Goal: Task Accomplishment & Management: Manage account settings

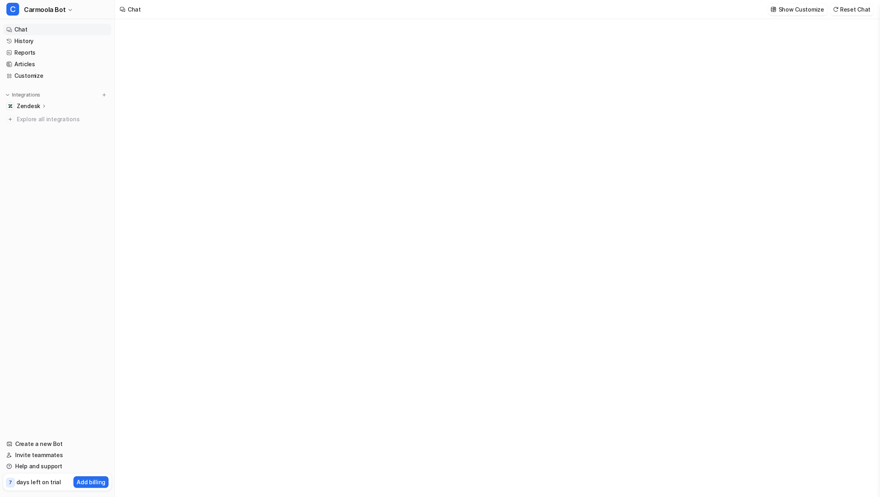
type textarea "**********"
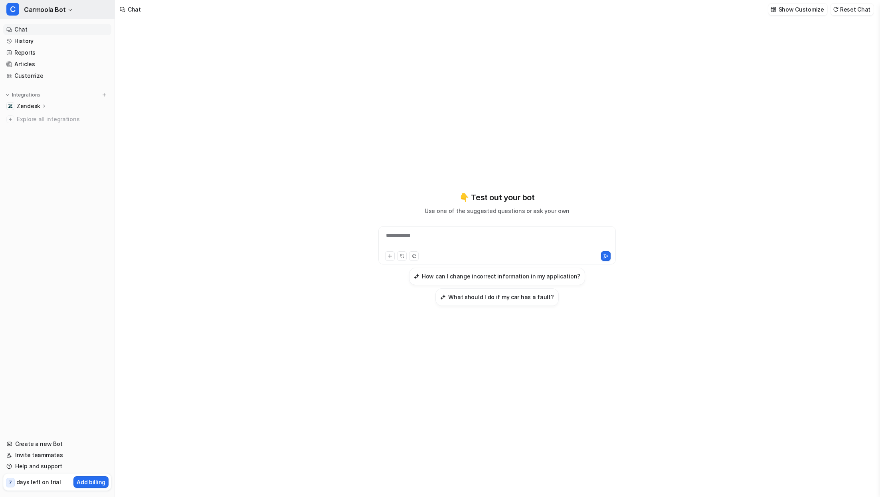
click at [68, 6] on button "C Carmoola Bot" at bounding box center [57, 9] width 115 height 19
click at [69, 6] on button "C Carmoola Bot" at bounding box center [57, 9] width 115 height 19
click at [42, 105] on icon at bounding box center [45, 106] width 6 height 6
click at [38, 140] on p "AI Agent" at bounding box center [35, 141] width 24 height 8
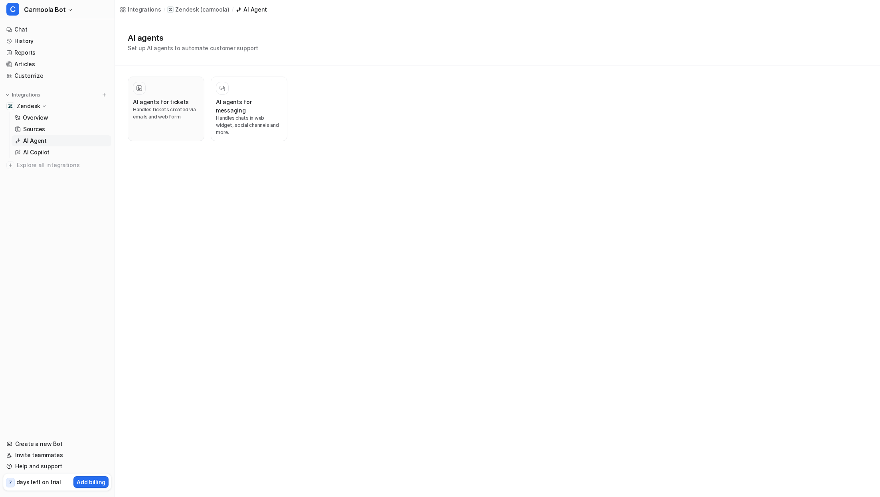
click at [174, 109] on p "Handles tickets created via emails and web form." at bounding box center [166, 113] width 66 height 14
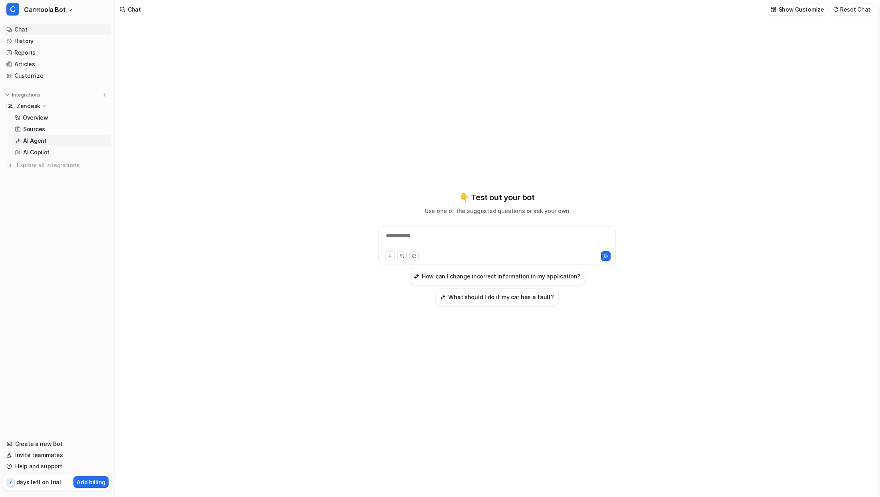
click at [31, 144] on p "AI Agent" at bounding box center [35, 141] width 24 height 8
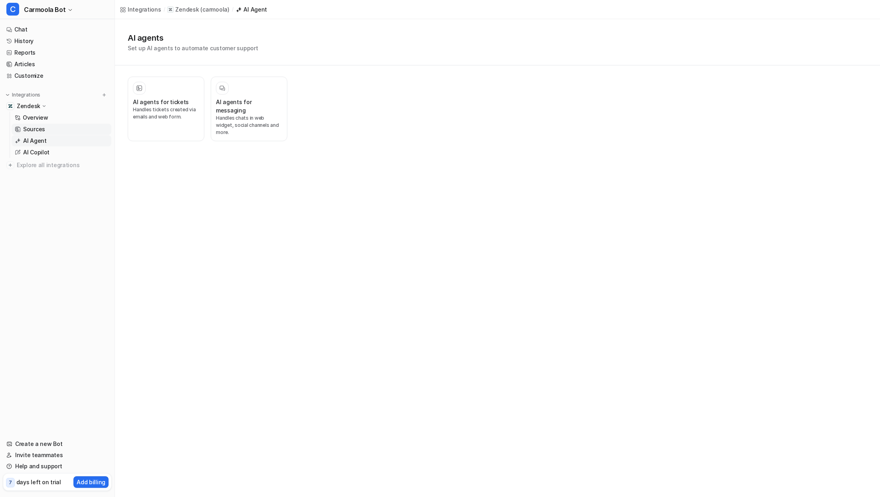
click at [45, 127] on link "Sources" at bounding box center [62, 129] width 100 height 11
click at [320, 103] on h3 "Past Tickets" at bounding box center [316, 102] width 34 height 8
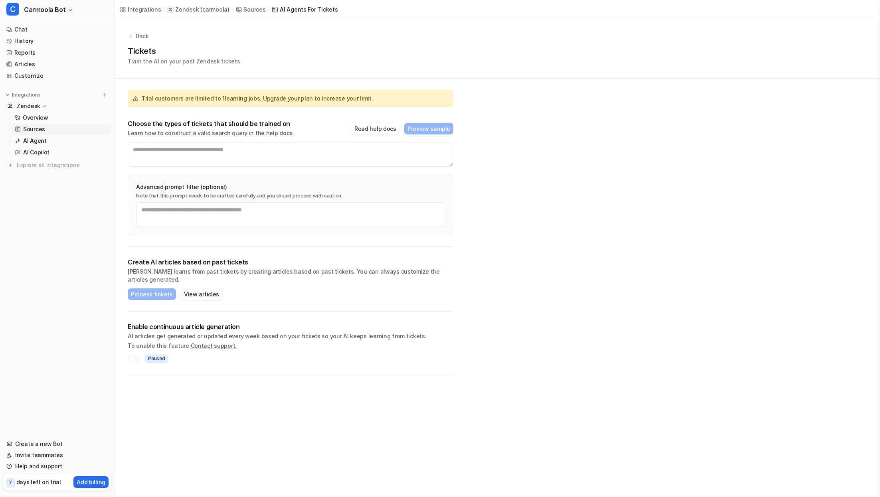
click at [208, 289] on button "View articles" at bounding box center [202, 295] width 42 height 12
click at [169, 158] on textarea at bounding box center [291, 154] width 326 height 25
type textarea "*"
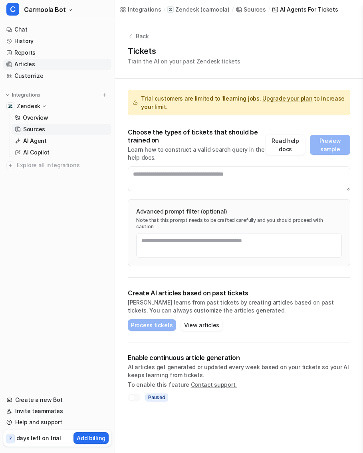
click at [42, 65] on link "Articles" at bounding box center [57, 64] width 108 height 11
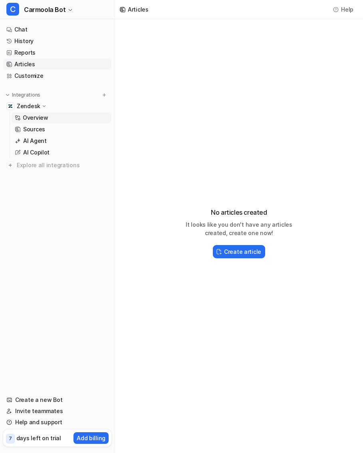
click at [41, 121] on p "Overview" at bounding box center [36, 118] width 26 height 8
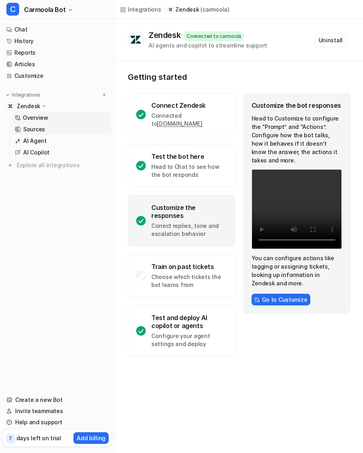
click at [40, 129] on p "Sources" at bounding box center [34, 129] width 22 height 8
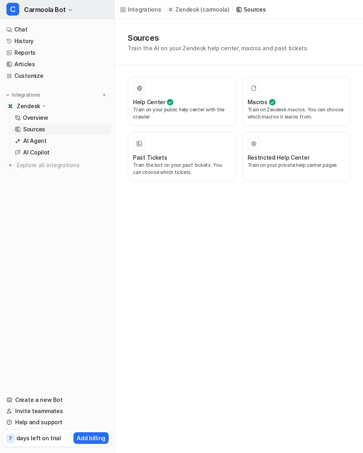
click at [61, 12] on span "Carmoola Bot" at bounding box center [45, 9] width 42 height 11
click at [26, 45] on link "History" at bounding box center [57, 41] width 108 height 11
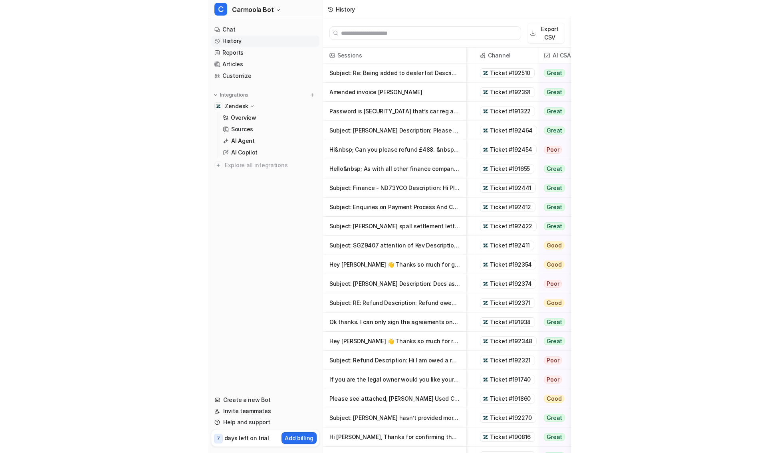
scroll to position [0, 81]
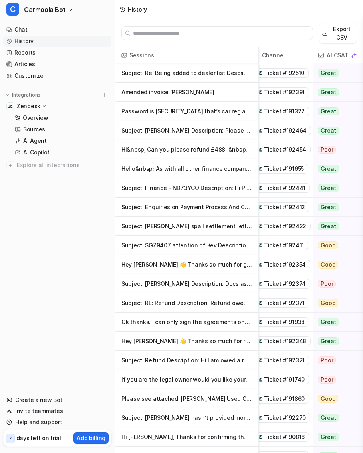
click at [209, 130] on p "Subject: Alister Cornell Description: Please find attached the invoice requeste…" at bounding box center [186, 130] width 131 height 19
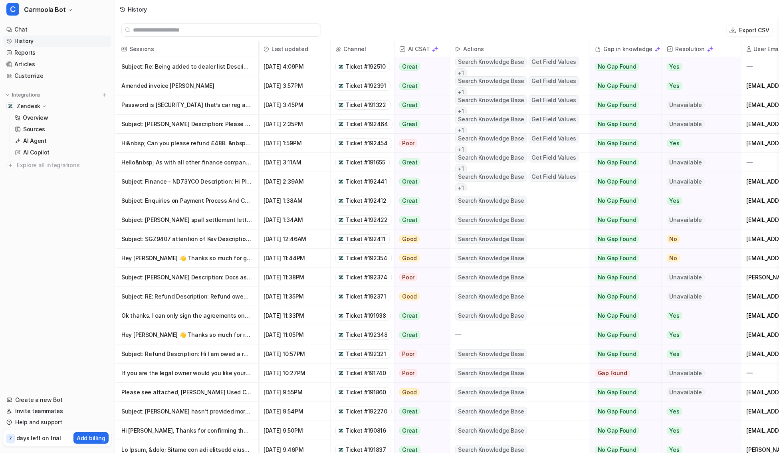
click at [291, 332] on span "Sep 11 2025, 11:05PM" at bounding box center [294, 334] width 65 height 19
click at [290, 312] on span "Sep 11 2025, 11:33PM" at bounding box center [294, 315] width 65 height 19
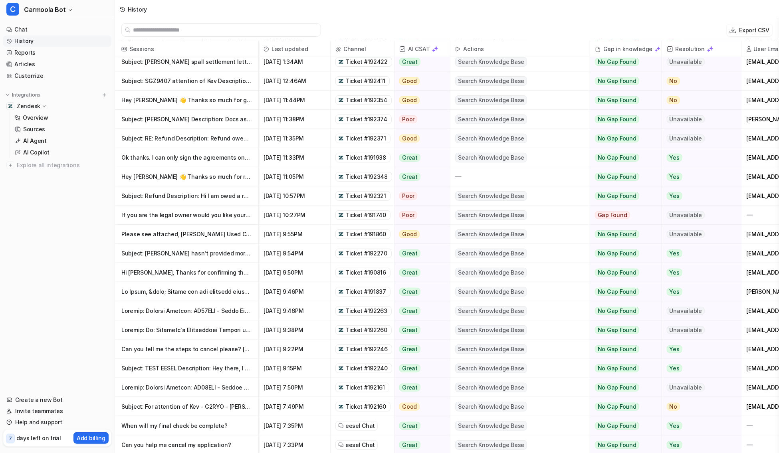
scroll to position [1, 0]
click at [290, 312] on span "Sep 11 2025, 9:46PM" at bounding box center [294, 309] width 65 height 19
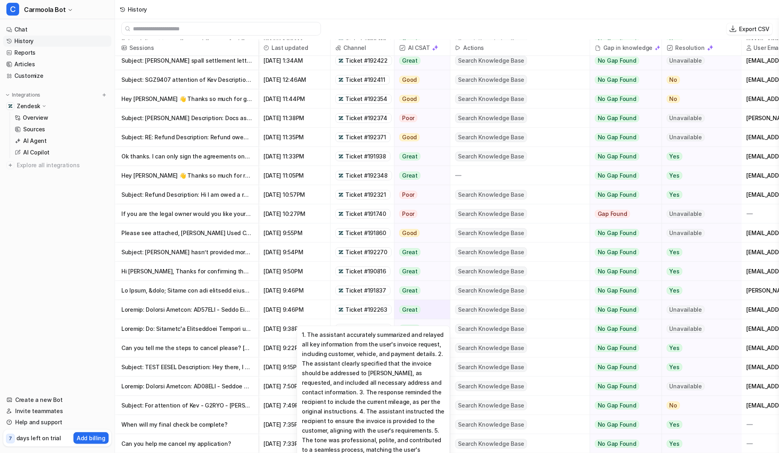
click at [407, 313] on span "Great" at bounding box center [409, 310] width 21 height 8
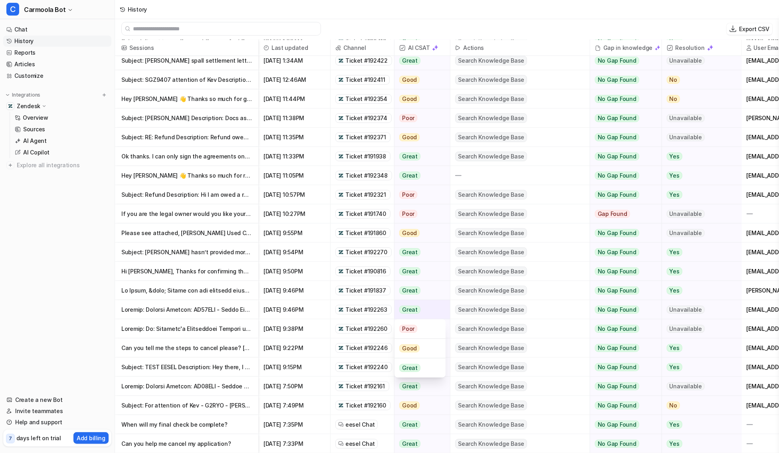
click at [433, 309] on div "Great" at bounding box center [419, 309] width 51 height 19
click at [277, 309] on span "Sep 11 2025, 9:46PM" at bounding box center [294, 309] width 65 height 19
click at [343, 304] on span "Ticket #192263" at bounding box center [362, 309] width 57 height 19
click at [343, 309] on img at bounding box center [341, 310] width 6 height 6
click at [165, 311] on p at bounding box center [186, 309] width 131 height 19
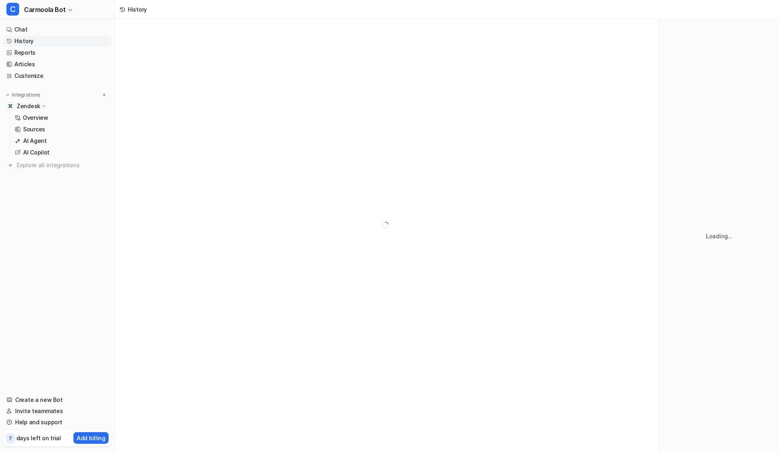
click at [165, 311] on div at bounding box center [387, 225] width 544 height 412
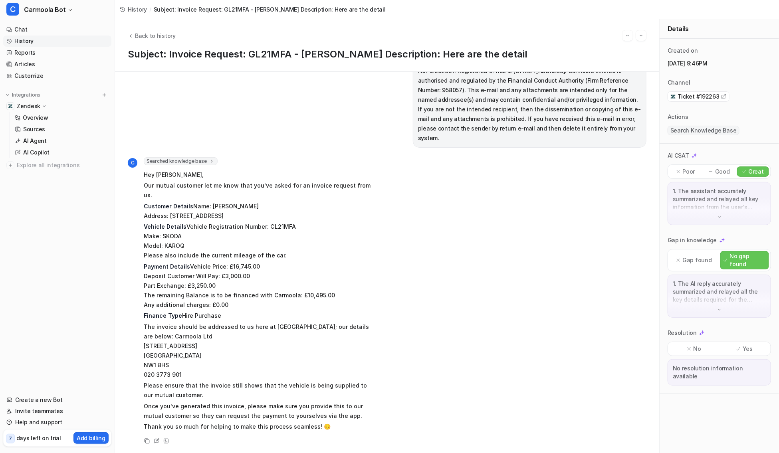
scroll to position [395, 0]
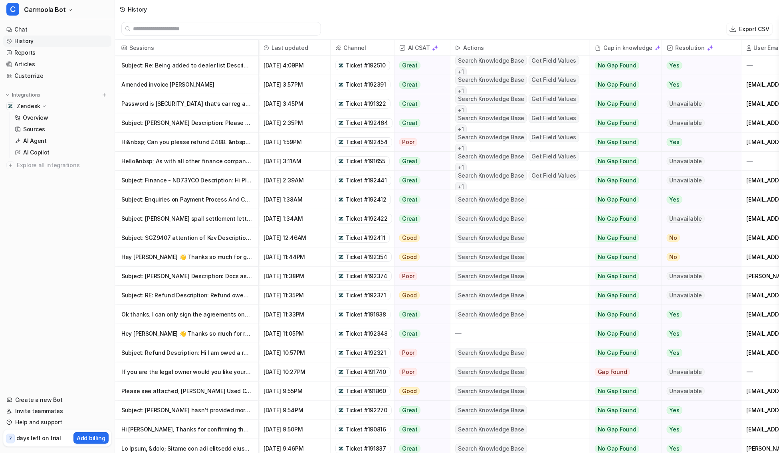
scroll to position [33, 0]
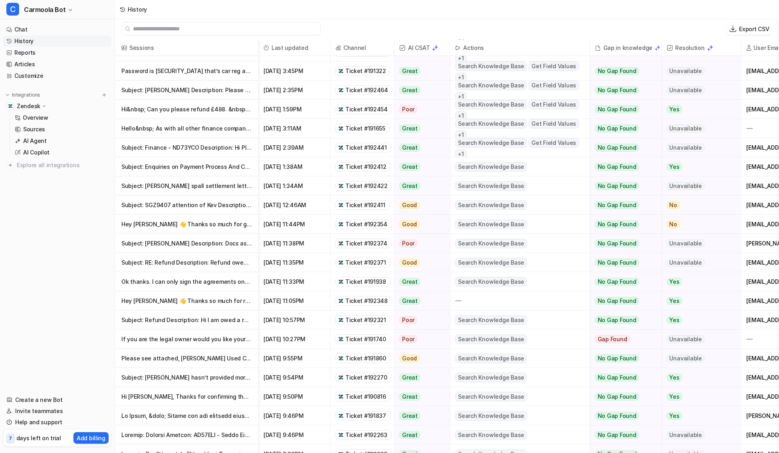
click at [182, 266] on p "Subject: RE: Refund Description: Refund owed £573Bank Lloyds bank Sort code 77-…" at bounding box center [186, 262] width 131 height 19
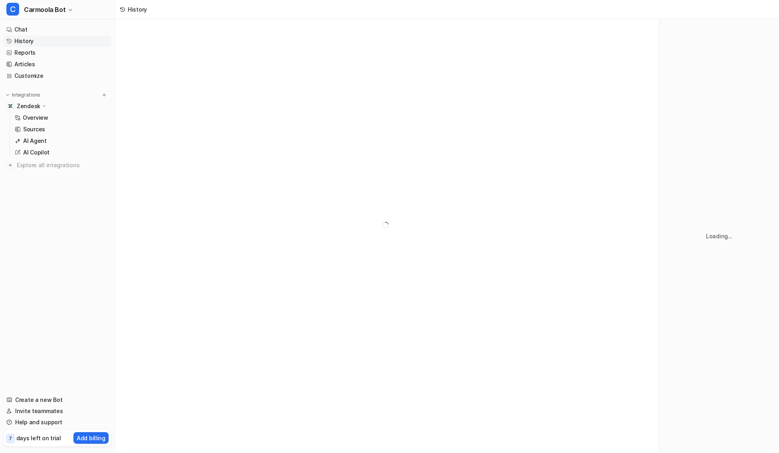
click at [202, 265] on div at bounding box center [387, 225] width 544 height 412
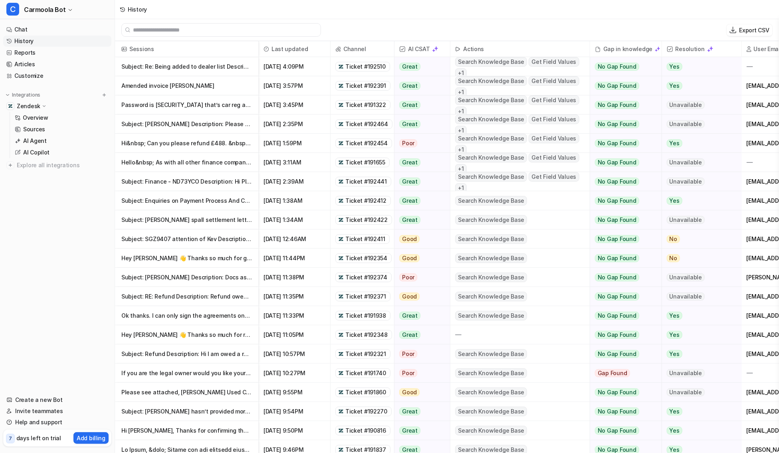
scroll to position [1, 0]
click at [194, 278] on p "Subject: Alex Green Description: Docs as requested Kind regards Vince Green.pdf" at bounding box center [186, 276] width 131 height 19
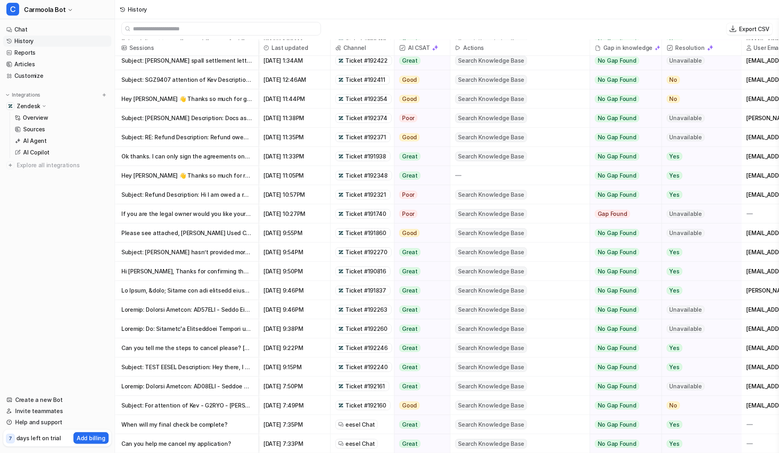
click at [109, 440] on div "7 days left on trial Add billing" at bounding box center [57, 438] width 108 height 17
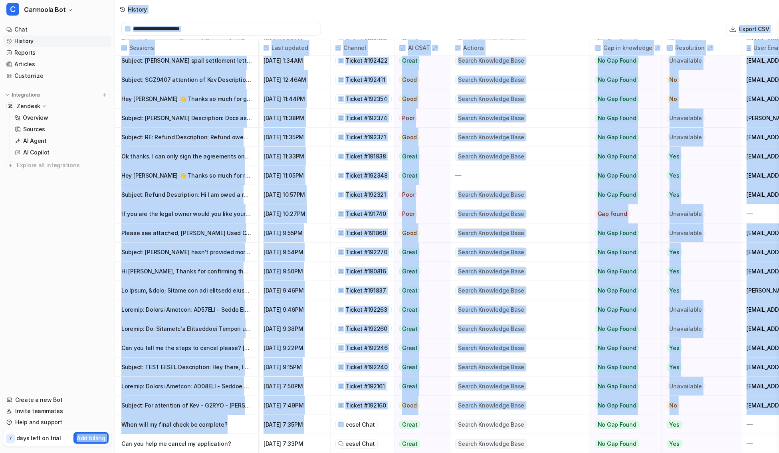
drag, startPoint x: 109, startPoint y: 440, endPoint x: 268, endPoint y: 429, distance: 159.6
click at [268, 430] on div "C Carmoola Bot Chat History Reports Articles Customize Integrations Zendesk Ove…" at bounding box center [389, 225] width 779 height 453
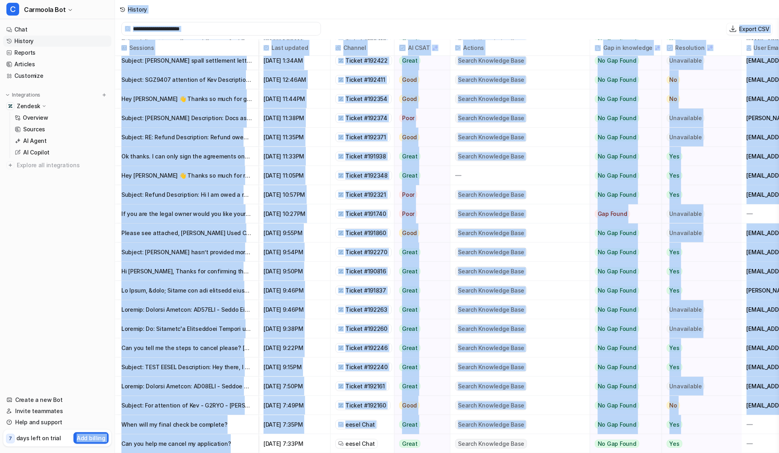
click at [254, 442] on span "Can you help me cancel my application?" at bounding box center [186, 443] width 137 height 19
copy div "Add billing Help Chat with us We’re a small team, but make it a priority to cha…"
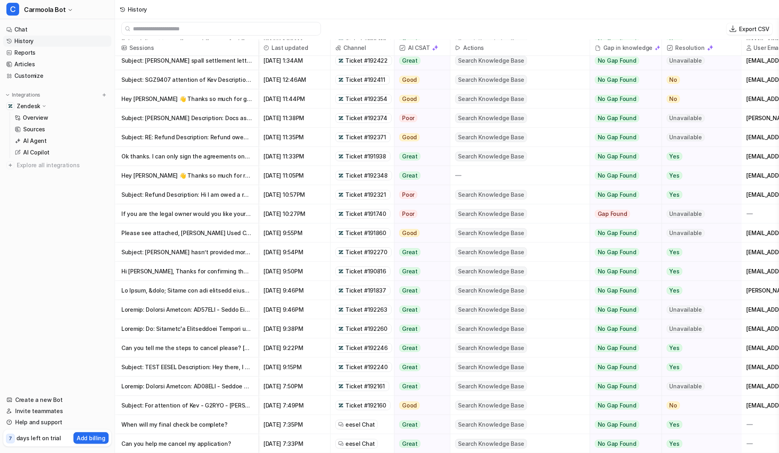
click at [114, 19] on div "C Carmoola Bot Chat History Reports Articles Customize Integrations Zendesk Ove…" at bounding box center [57, 226] width 115 height 453
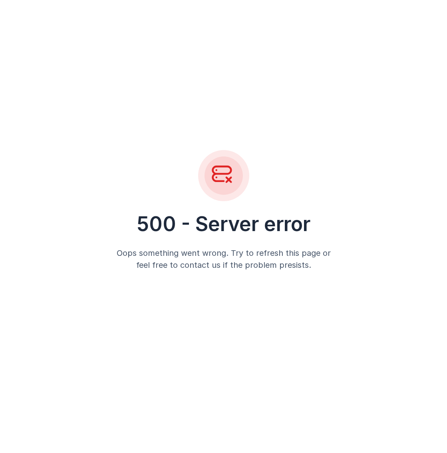
scroll to position [0, 0]
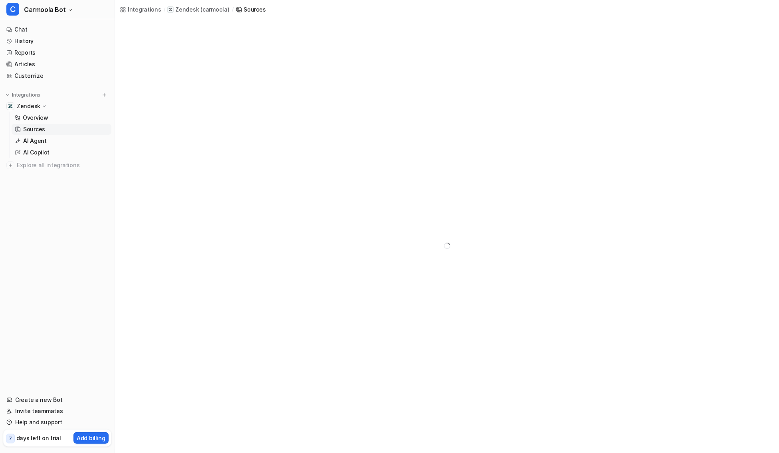
click at [247, 8] on div "Sources" at bounding box center [255, 9] width 22 height 8
click at [202, 10] on p "( carmoola )" at bounding box center [214, 10] width 29 height 8
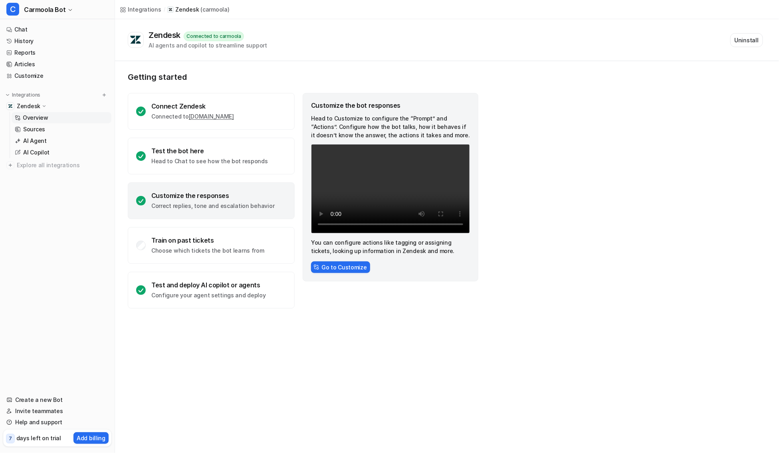
click at [63, 115] on link "Overview" at bounding box center [62, 117] width 100 height 11
click at [51, 125] on link "Sources" at bounding box center [62, 129] width 100 height 11
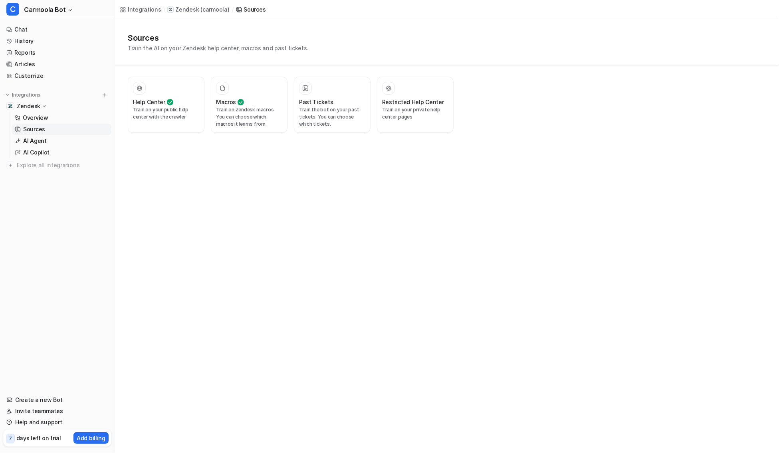
click at [51, 110] on div "Zendesk" at bounding box center [57, 106] width 108 height 11
click at [51, 109] on div "Zendesk" at bounding box center [57, 106] width 108 height 11
click at [48, 117] on link "Overview" at bounding box center [62, 117] width 100 height 11
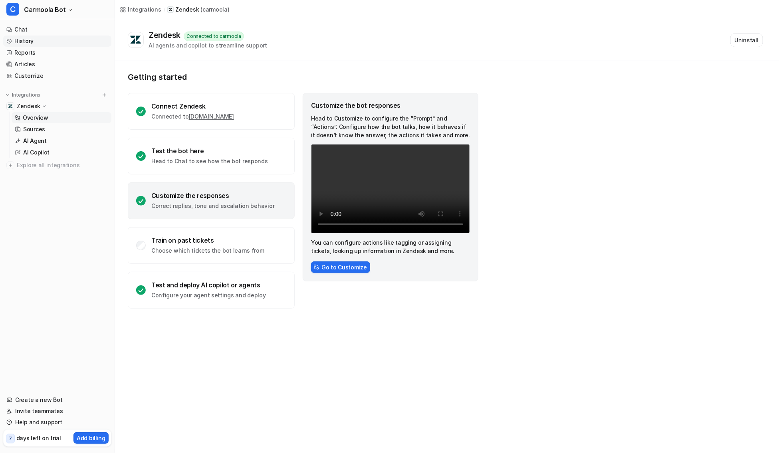
click at [37, 44] on link "History" at bounding box center [57, 41] width 108 height 11
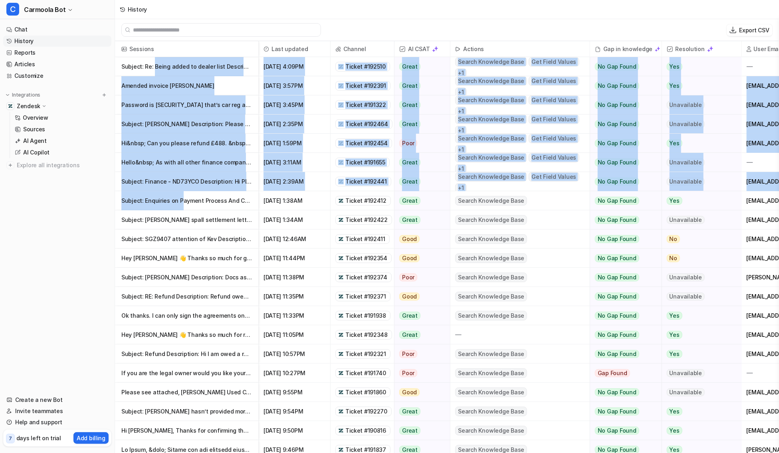
drag, startPoint x: 154, startPoint y: 65, endPoint x: 180, endPoint y: 195, distance: 132.4
click at [180, 195] on div "Sessions Last updated Channel AI CSAT Actions Gap in knowledge Resolution User …" at bounding box center [447, 247] width 664 height 413
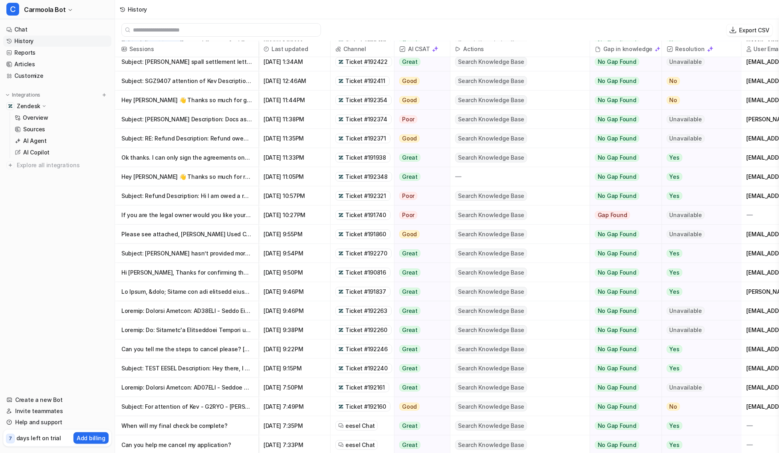
click at [446, 443] on div at bounding box center [793, 445] width 103 height 19
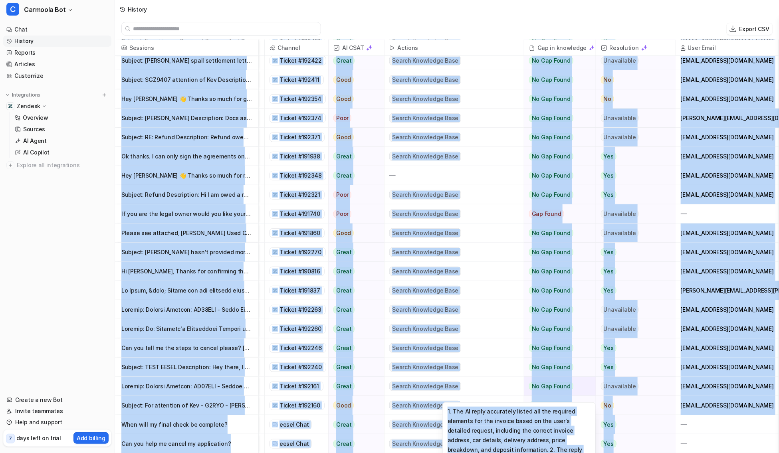
scroll to position [93, 0]
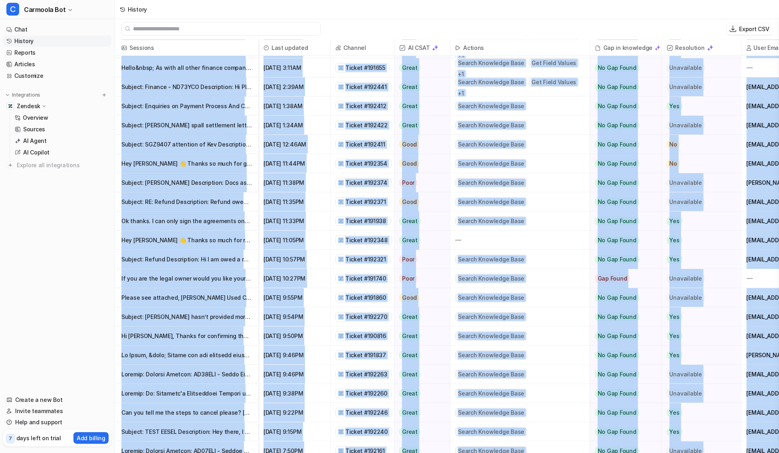
copy div "Hi&nbsp; Can you please refund £488. &nbsp;My bank details are: Herrajender Kan…"
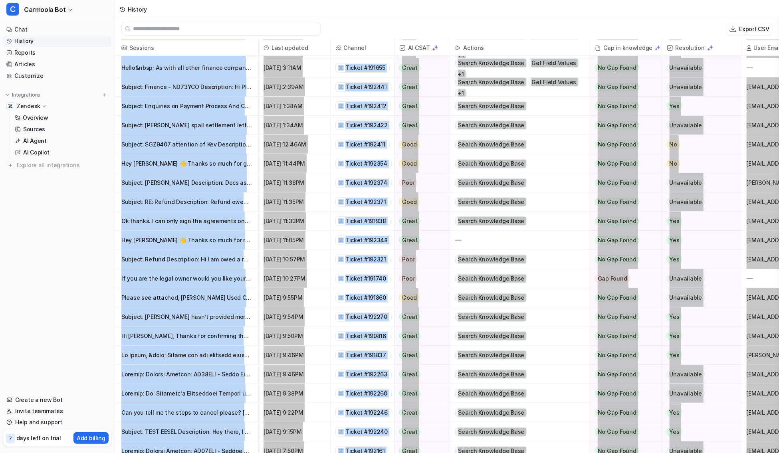
scroll to position [0, 0]
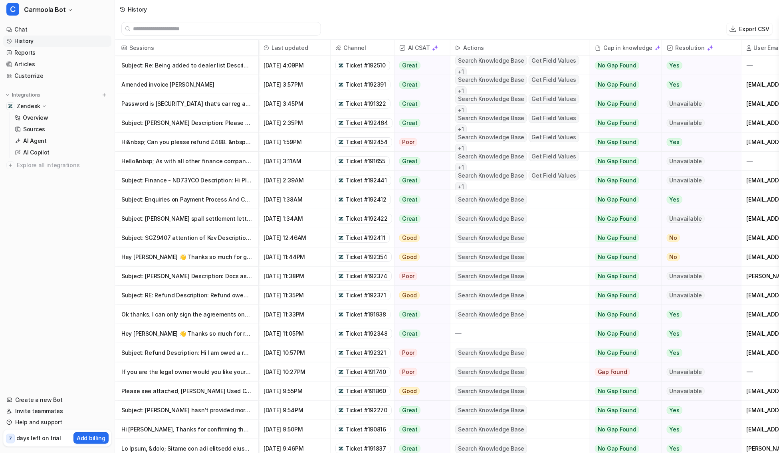
click at [314, 47] on span "Last updated" at bounding box center [294, 48] width 65 height 16
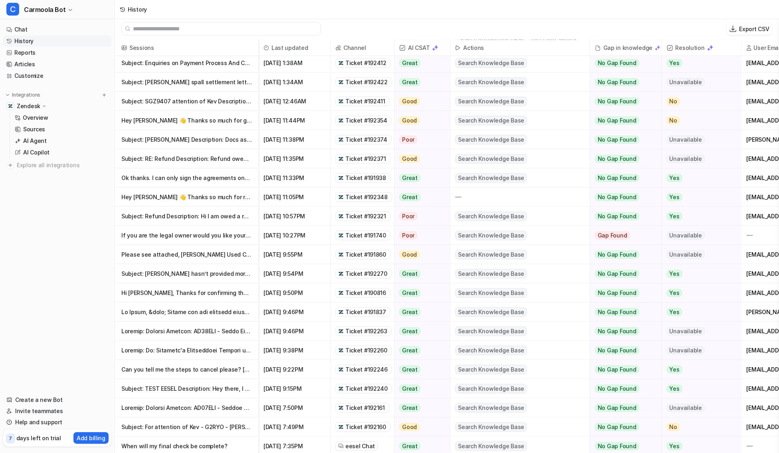
scroll to position [158, 0]
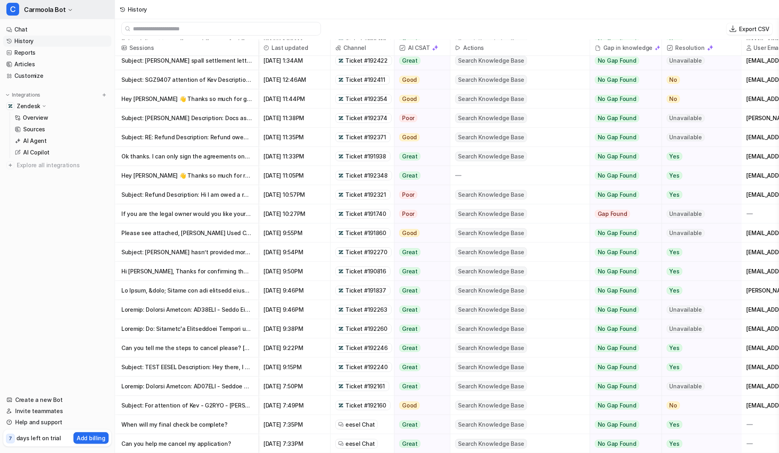
click at [47, 8] on span "Carmoola Bot" at bounding box center [45, 9] width 42 height 11
click at [44, 62] on link "Settings" at bounding box center [64, 60] width 110 height 13
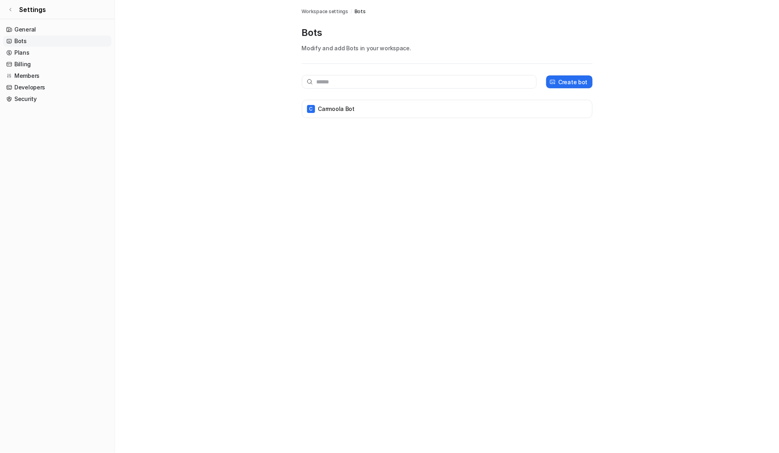
click at [63, 23] on nav "General Bots Plans Billing Members Developers Security" at bounding box center [57, 235] width 115 height 429
click at [58, 32] on link "General" at bounding box center [57, 29] width 108 height 11
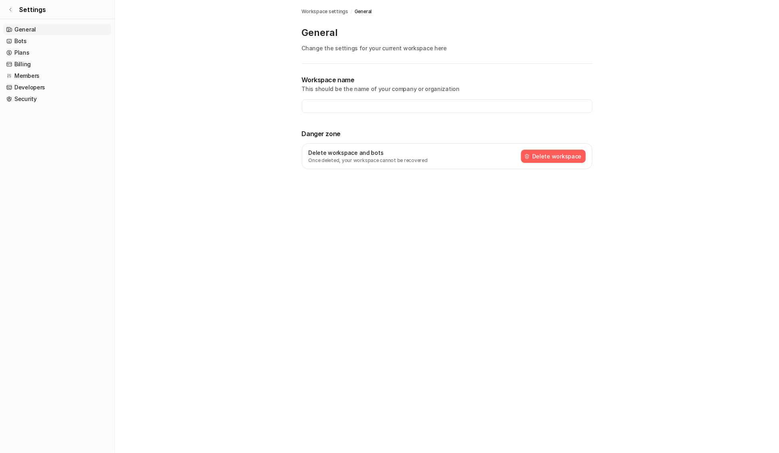
type input "********"
click at [56, 41] on link "Bots" at bounding box center [57, 41] width 108 height 11
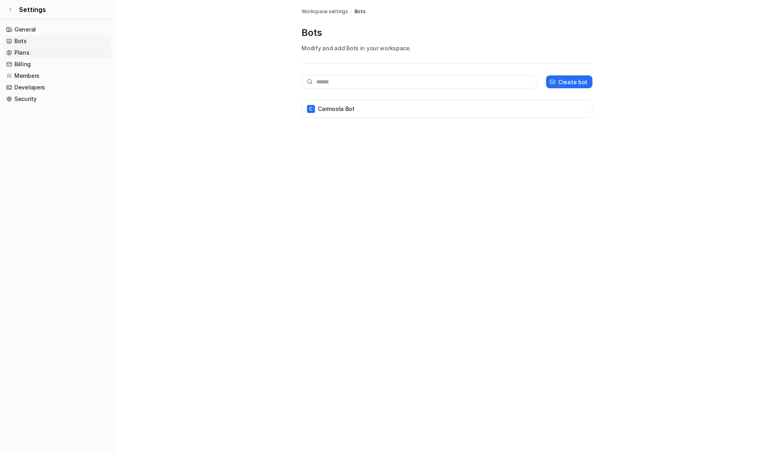
click at [57, 51] on link "Plans" at bounding box center [57, 52] width 108 height 11
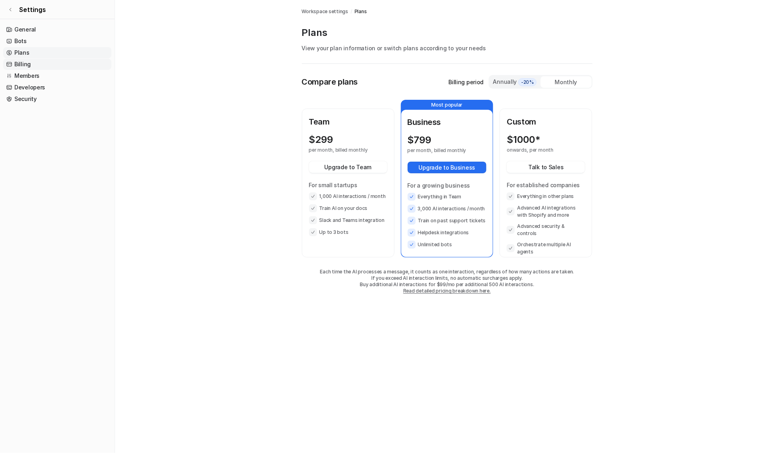
click at [56, 63] on link "Billing" at bounding box center [57, 64] width 108 height 11
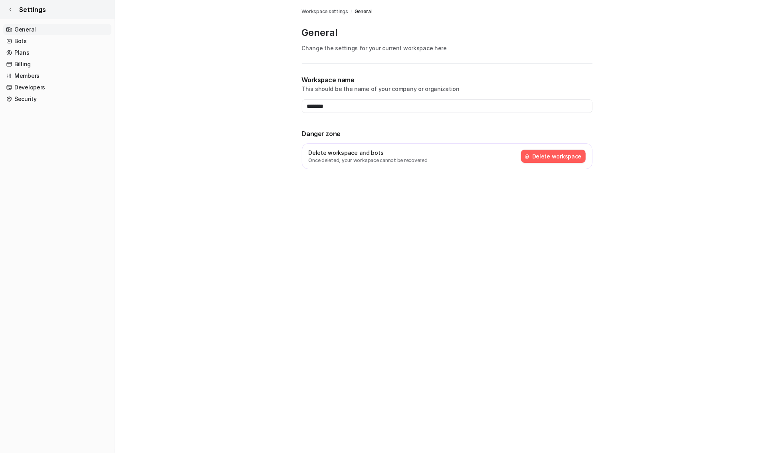
click at [13, 8] on link "Settings" at bounding box center [57, 9] width 115 height 19
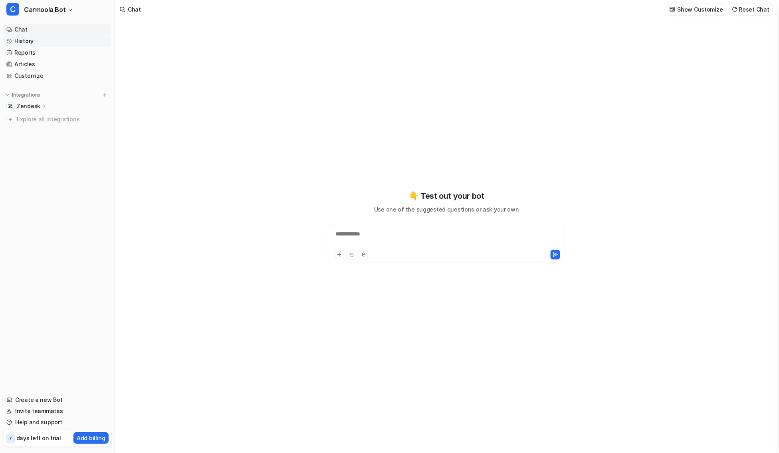
click at [43, 36] on link "History" at bounding box center [57, 41] width 108 height 11
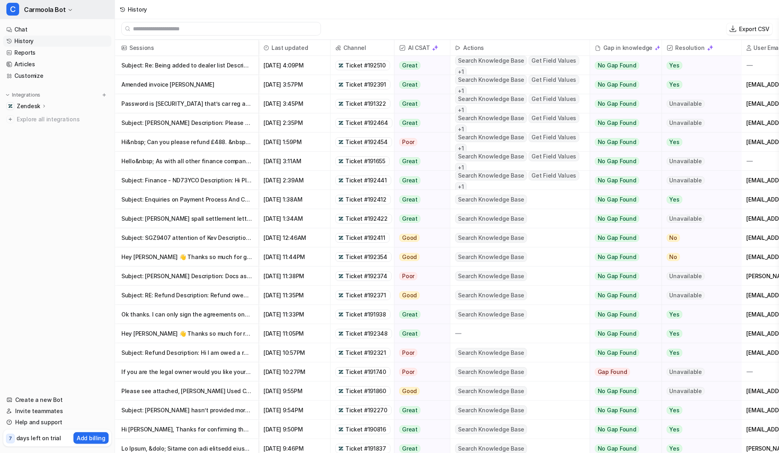
click at [42, 6] on span "Carmoola Bot" at bounding box center [45, 9] width 42 height 11
click at [52, 61] on link "Settings" at bounding box center [64, 60] width 110 height 13
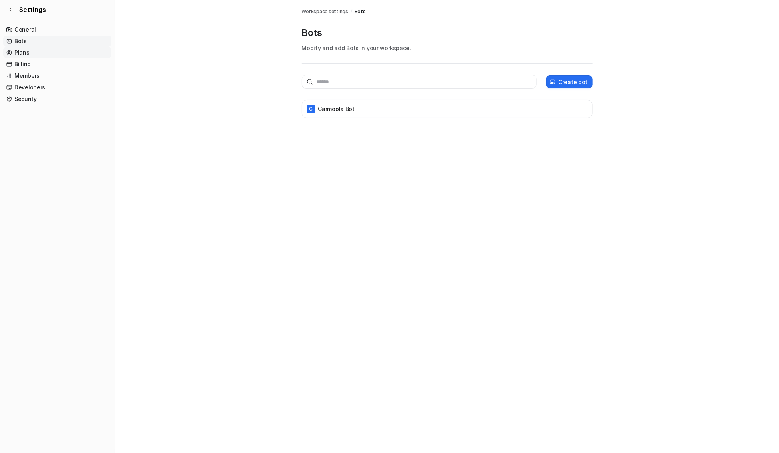
click at [45, 55] on link "Plans" at bounding box center [57, 52] width 108 height 11
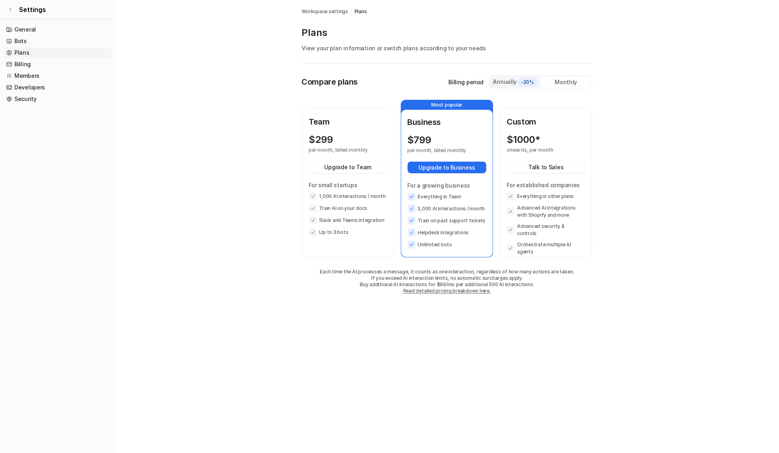
click at [45, 58] on link "Plans" at bounding box center [57, 52] width 108 height 11
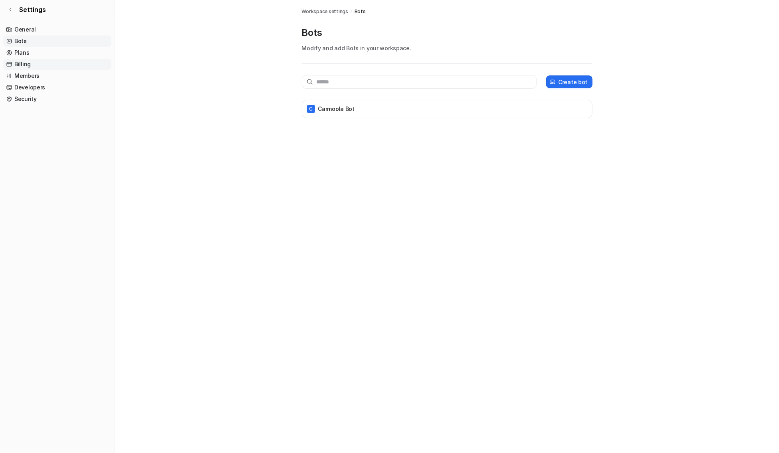
click at [30, 65] on link "Billing" at bounding box center [57, 64] width 108 height 11
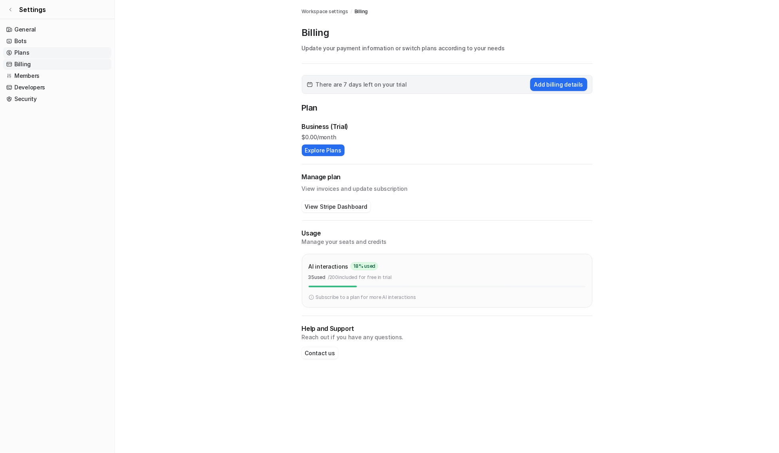
click at [39, 53] on link "Plans" at bounding box center [57, 52] width 108 height 11
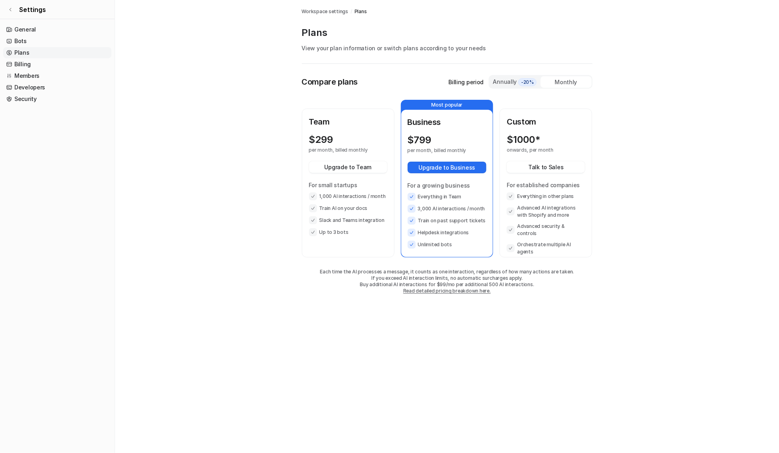
click at [446, 81] on div "Annually -20%" at bounding box center [515, 81] width 45 height 9
click at [446, 84] on div "Monthly" at bounding box center [566, 82] width 51 height 12
click at [446, 81] on span "-20%" at bounding box center [527, 82] width 18 height 8
click at [446, 81] on div "Monthly" at bounding box center [566, 82] width 51 height 12
click at [446, 79] on span "-20%" at bounding box center [527, 82] width 18 height 8
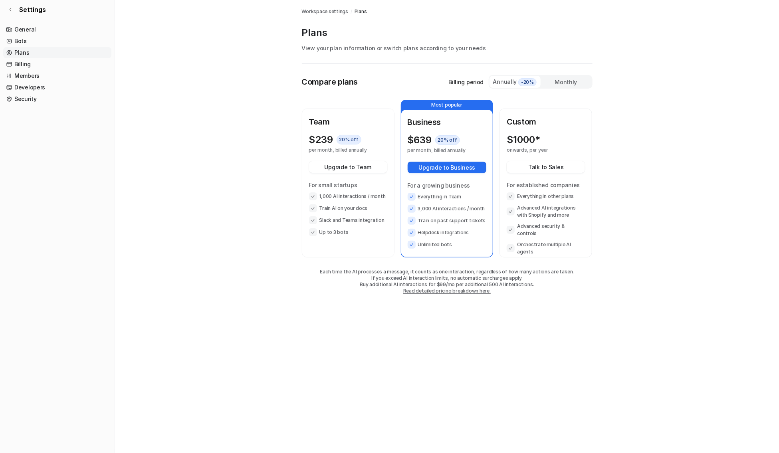
click at [446, 82] on div "Monthly" at bounding box center [566, 82] width 51 height 12
click at [446, 81] on span "-20%" at bounding box center [527, 82] width 18 height 8
